Goal: Task Accomplishment & Management: Manage account settings

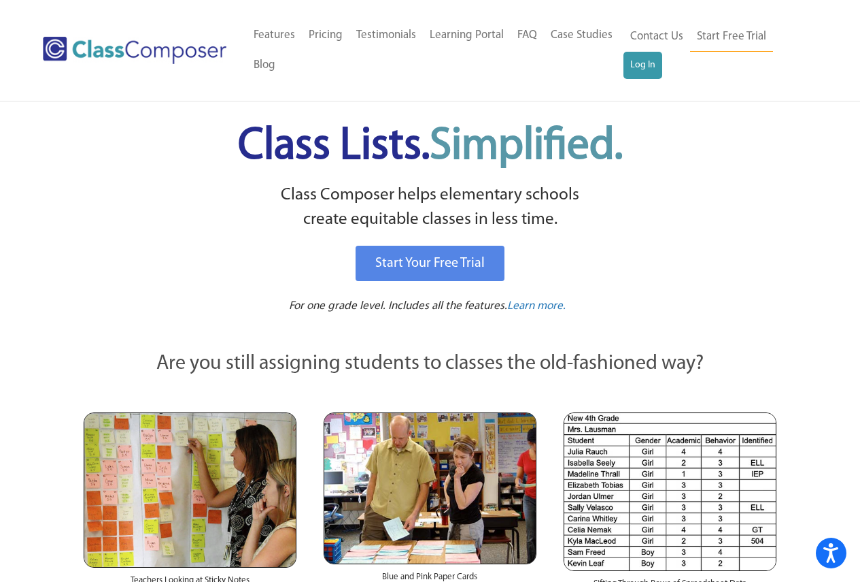
click at [652, 79] on div "Contact Us Start Free Trial Log In" at bounding box center [721, 50] width 194 height 60
click at [644, 67] on link "Log In" at bounding box center [643, 65] width 39 height 27
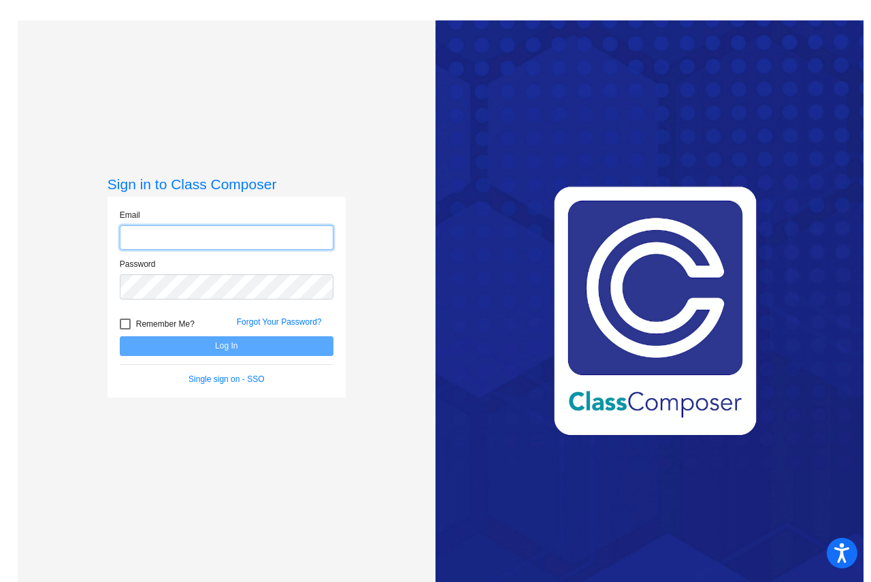
type input "[EMAIL_ADDRESS][DOMAIN_NAME]"
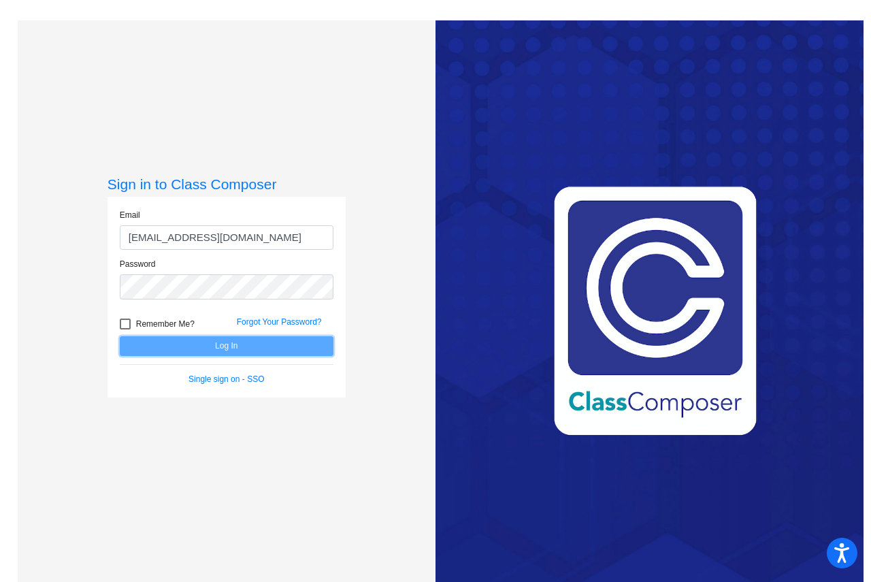
click at [163, 349] on button "Log In" at bounding box center [227, 346] width 214 height 20
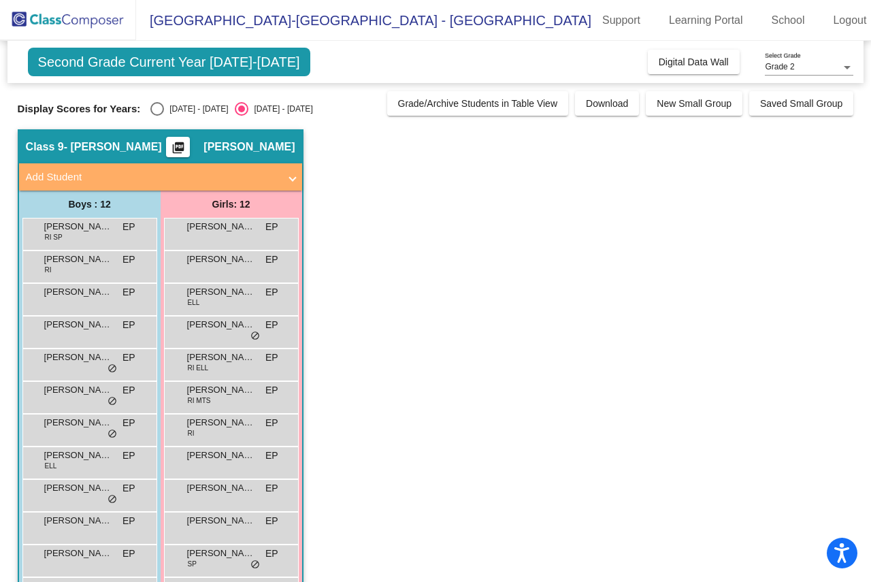
click at [157, 110] on div "Select an option" at bounding box center [157, 109] width 14 height 14
click at [157, 116] on input "2024 - 2025" at bounding box center [156, 116] width 1 height 1
radio input "true"
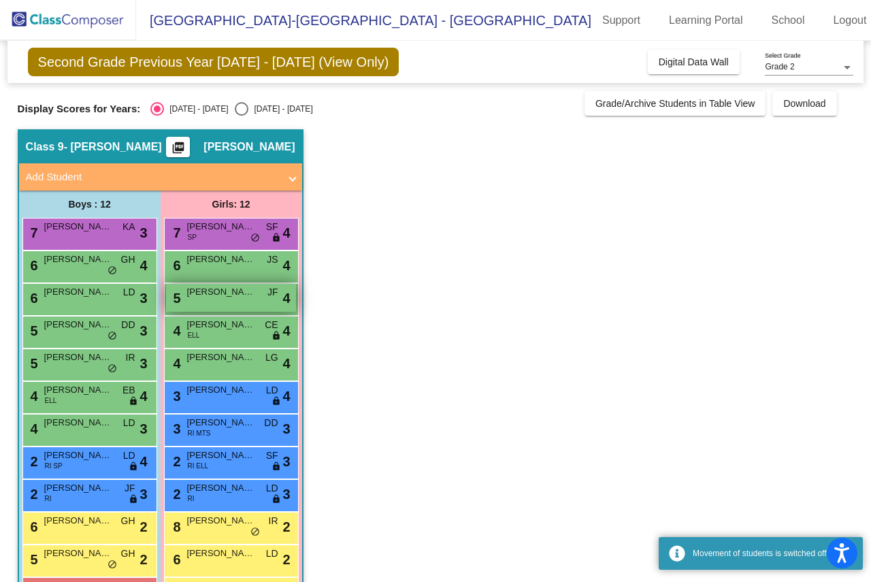
scroll to position [50, 0]
